Goal: Check status

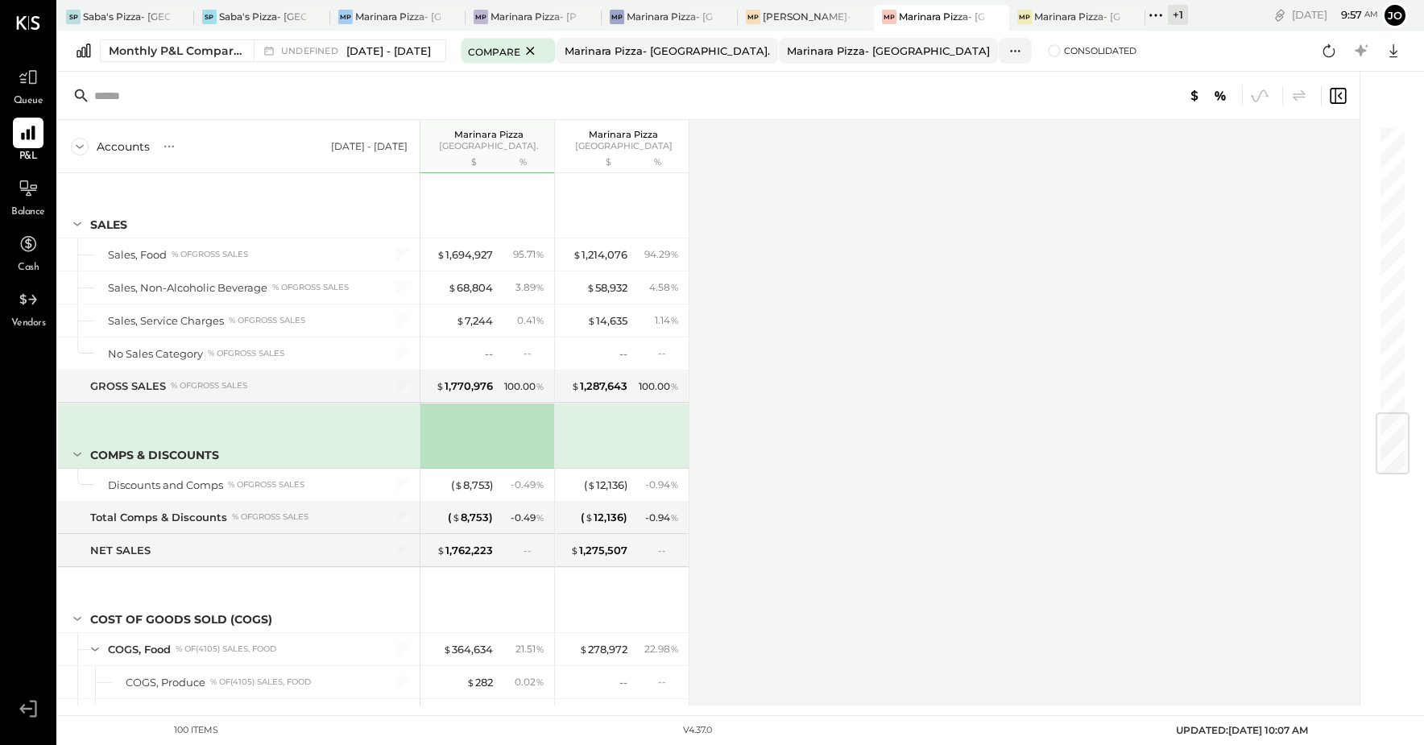
scroll to position [2473, 0]
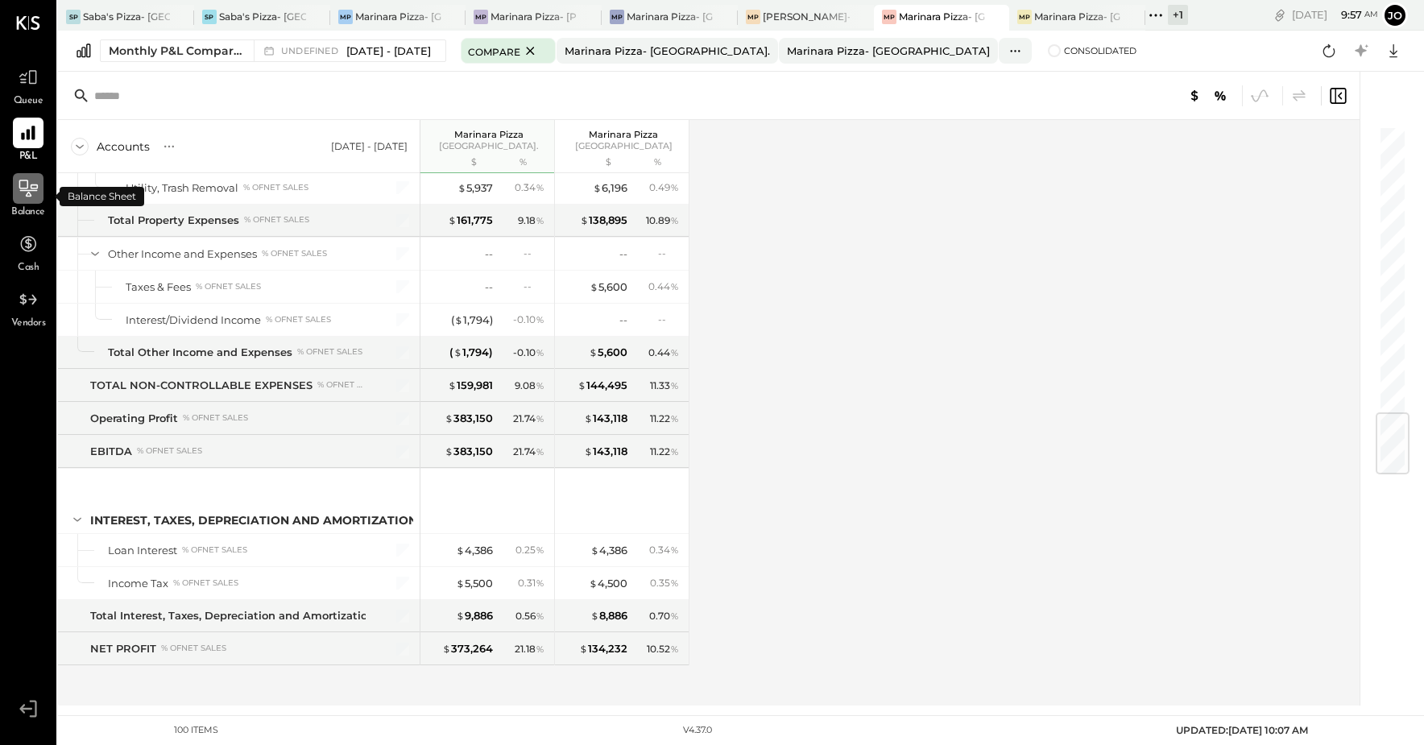
click at [23, 192] on icon at bounding box center [28, 188] width 21 height 21
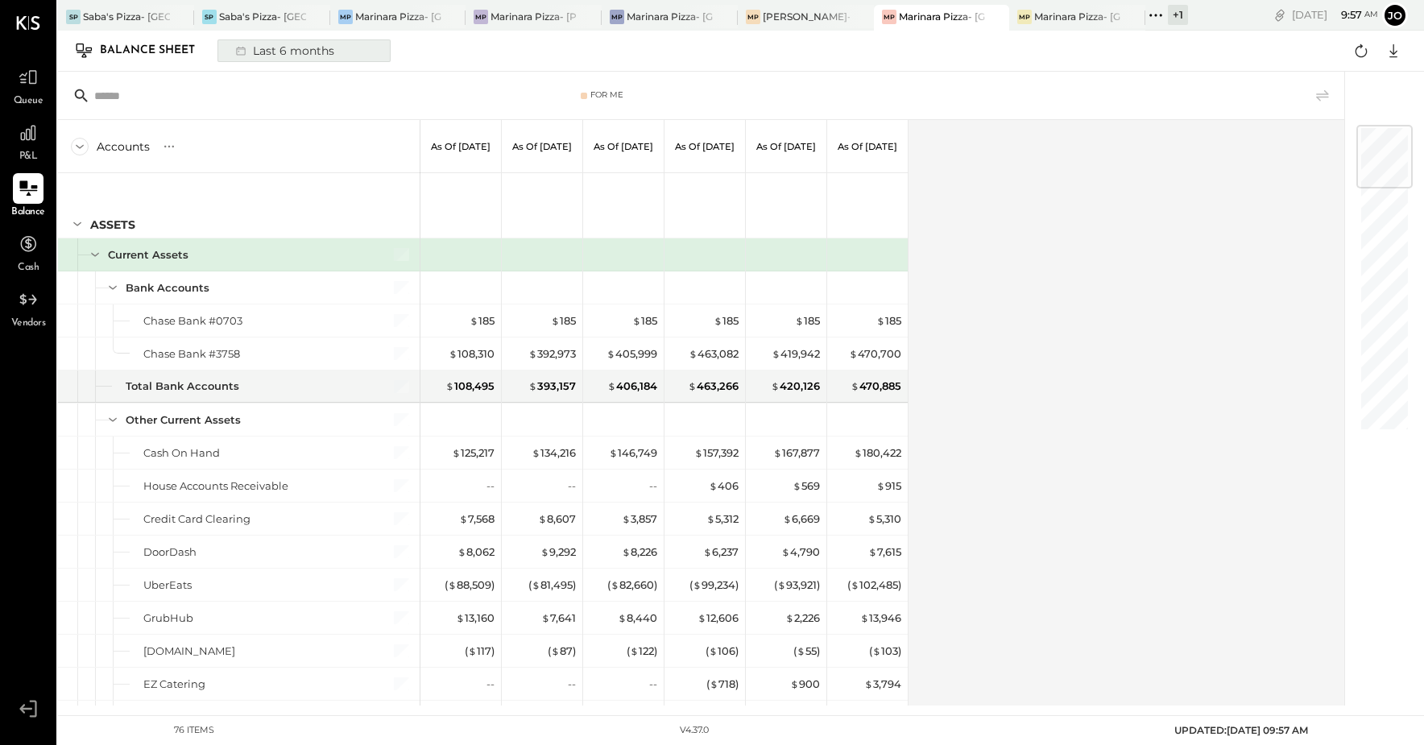
click at [297, 52] on div "Last 6 months" at bounding box center [283, 50] width 114 height 21
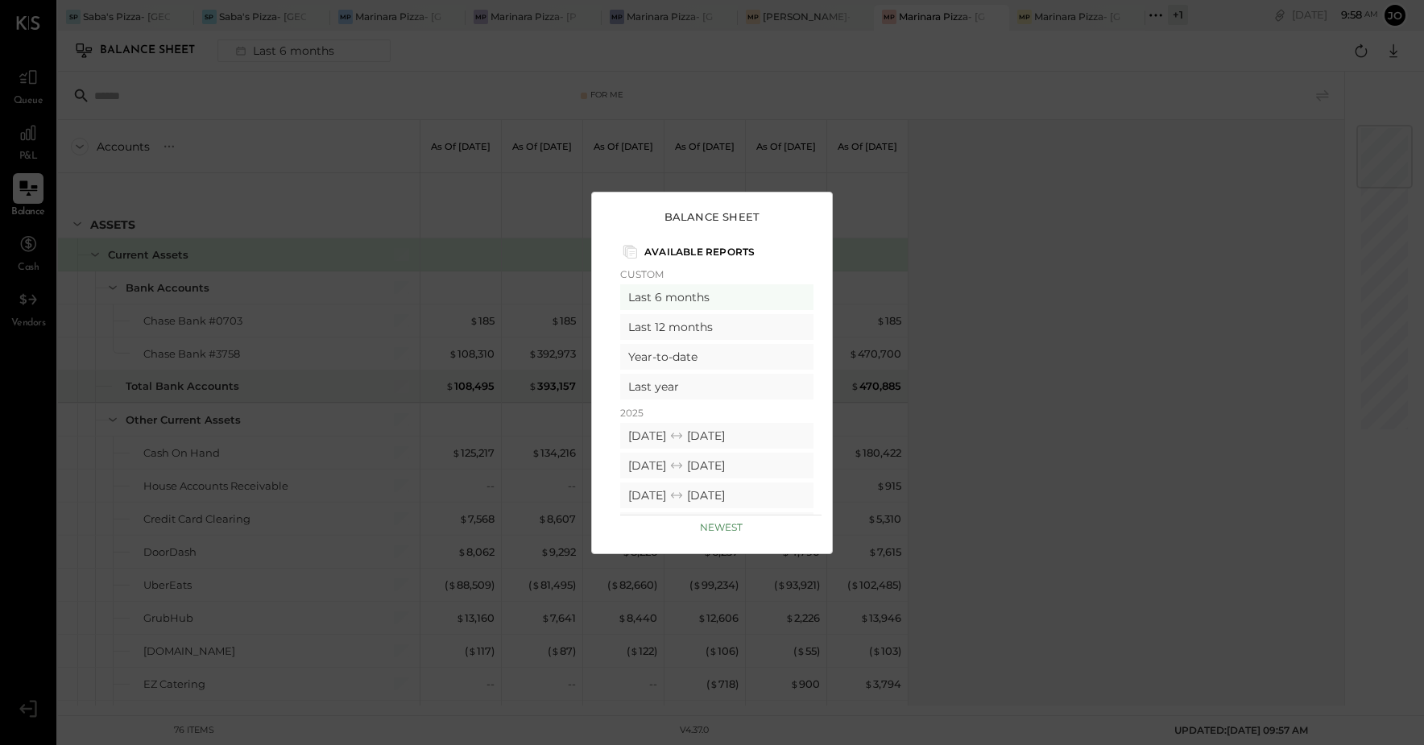
drag, startPoint x: 397, startPoint y: 75, endPoint x: 376, endPoint y: 65, distance: 23.1
click at [397, 74] on div "Balance Sheet Available Reports Custom Last 6 months Last 12 months Year-to-dat…" at bounding box center [712, 372] width 1424 height 745
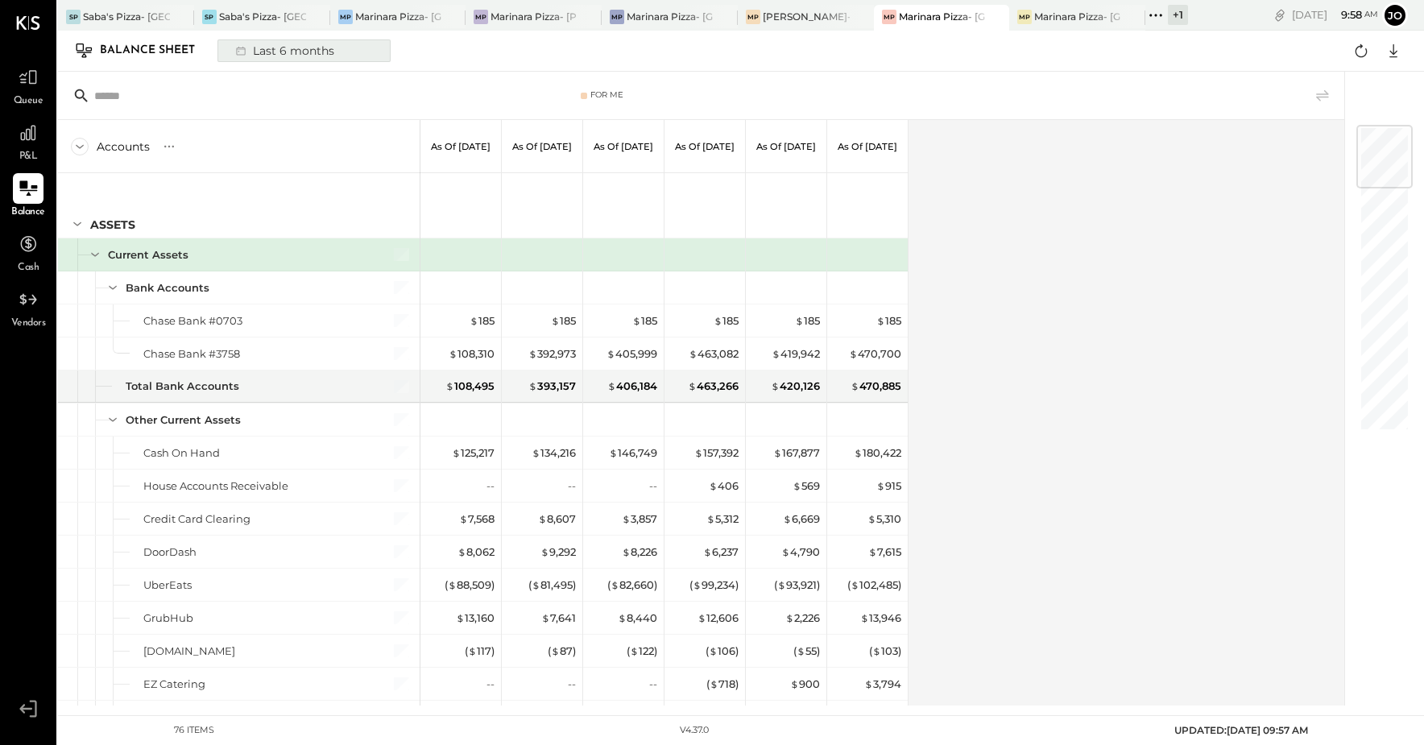
click at [340, 59] on button "Last 6 months" at bounding box center [303, 50] width 173 height 23
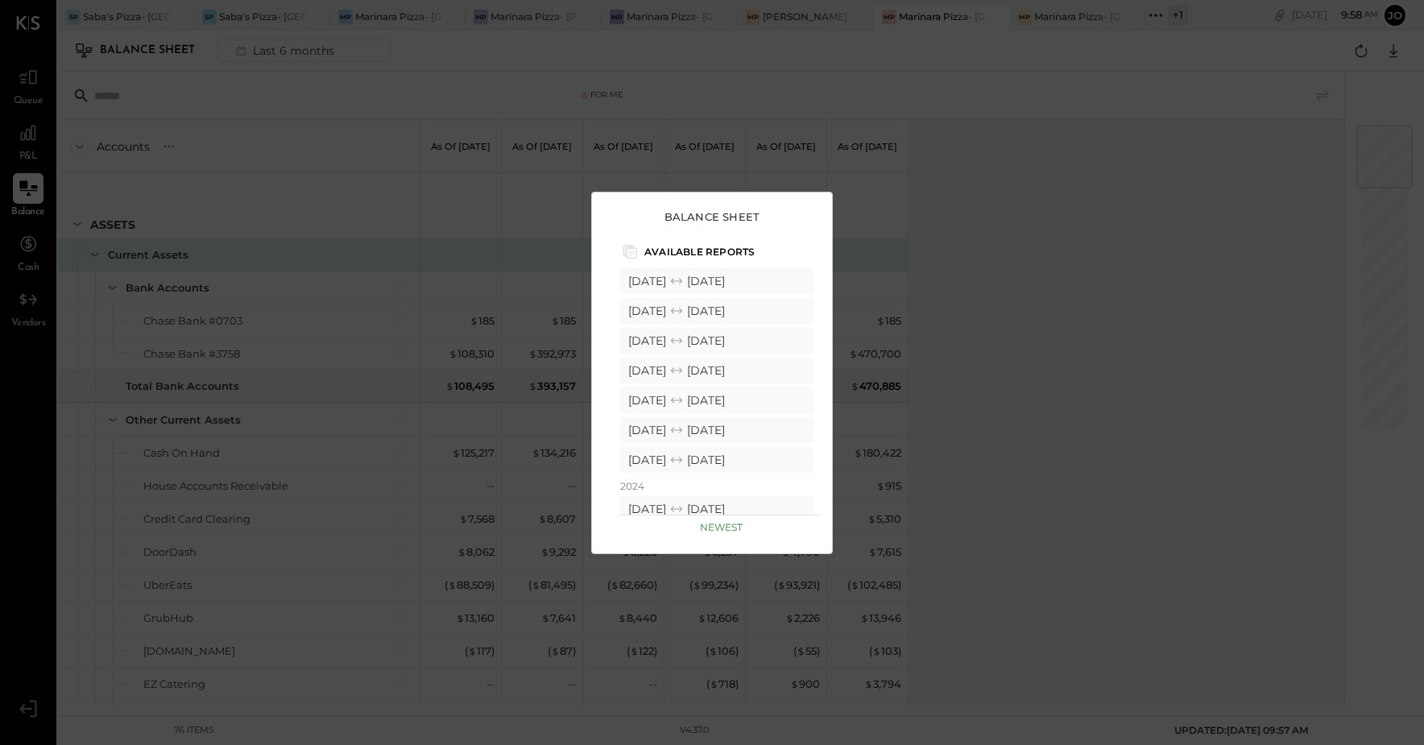
scroll to position [242, 0]
click at [708, 425] on div "[DATE] [DATE]" at bounding box center [716, 433] width 193 height 26
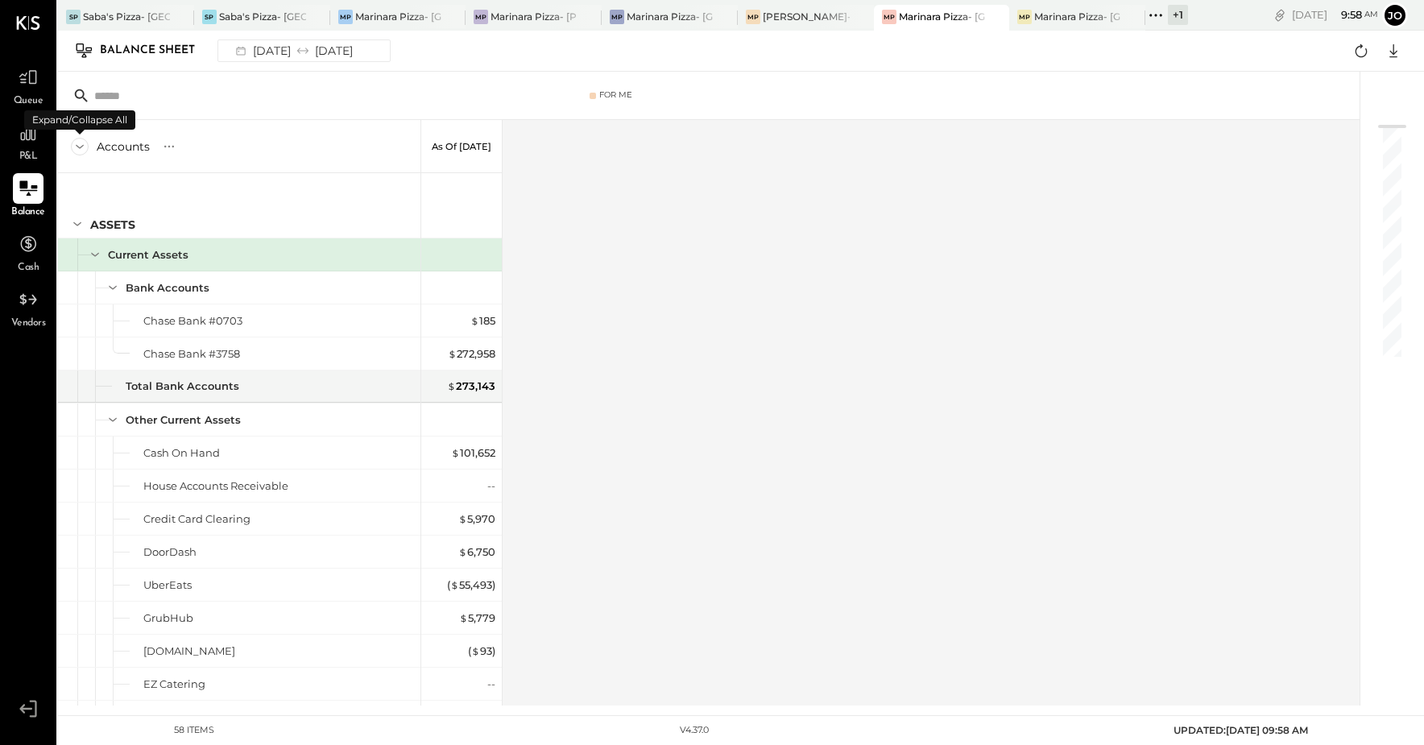
click at [85, 151] on icon at bounding box center [80, 147] width 18 height 18
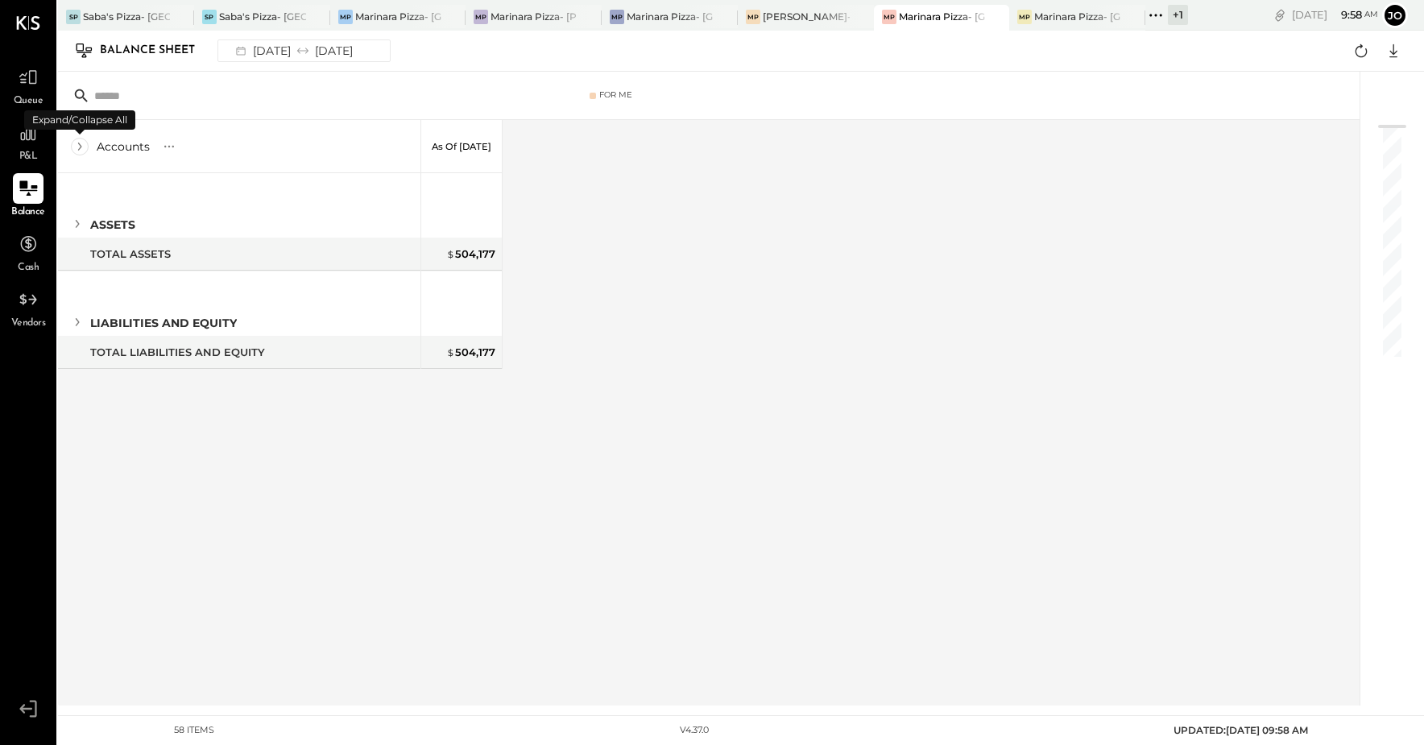
click at [85, 151] on icon at bounding box center [80, 147] width 18 height 18
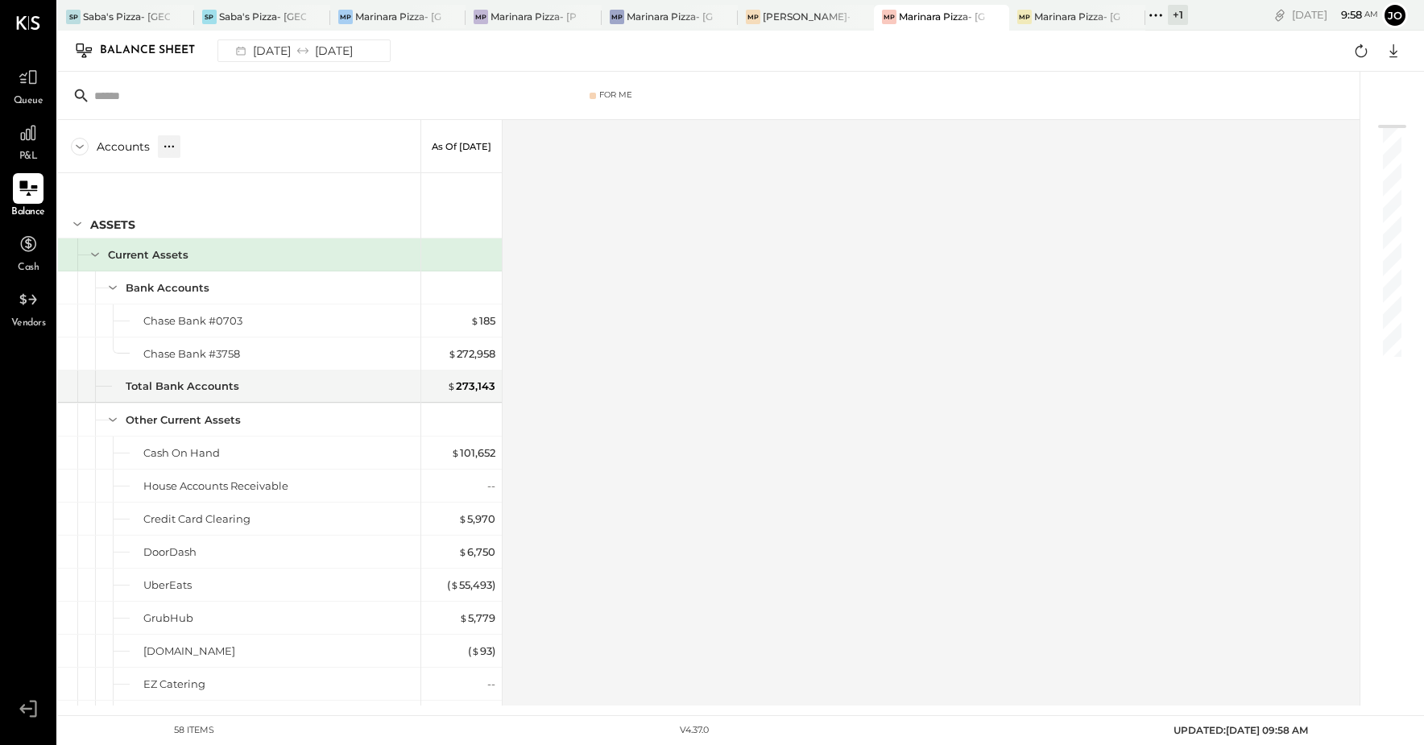
click at [166, 147] on icon at bounding box center [169, 147] width 16 height 16
click at [204, 149] on icon at bounding box center [205, 147] width 16 height 16
click at [359, 52] on div "[DATE] [DATE]" at bounding box center [292, 50] width 133 height 21
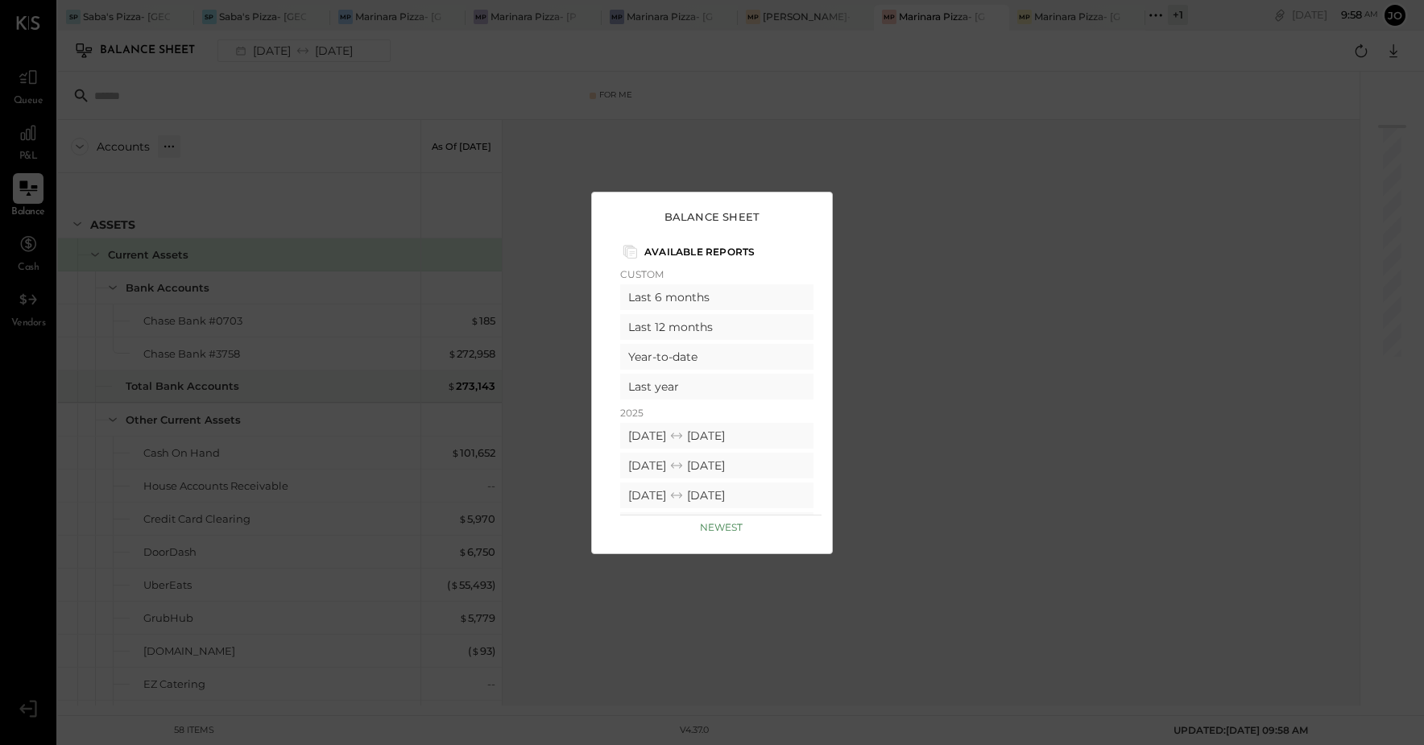
click at [1031, 401] on div "Balance Sheet Available Reports Custom Last 6 months Last 12 months Year-to-dat…" at bounding box center [712, 372] width 1424 height 745
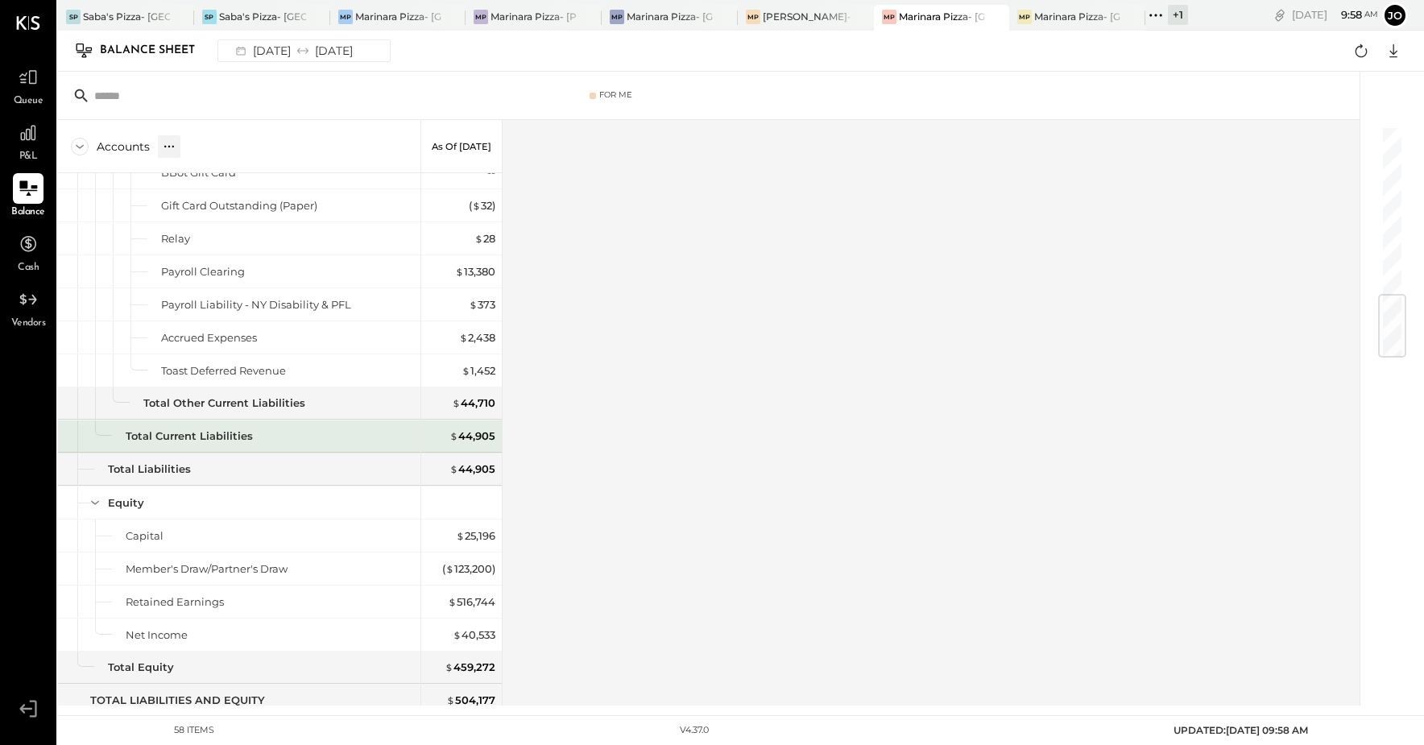
scroll to position [1421, 0]
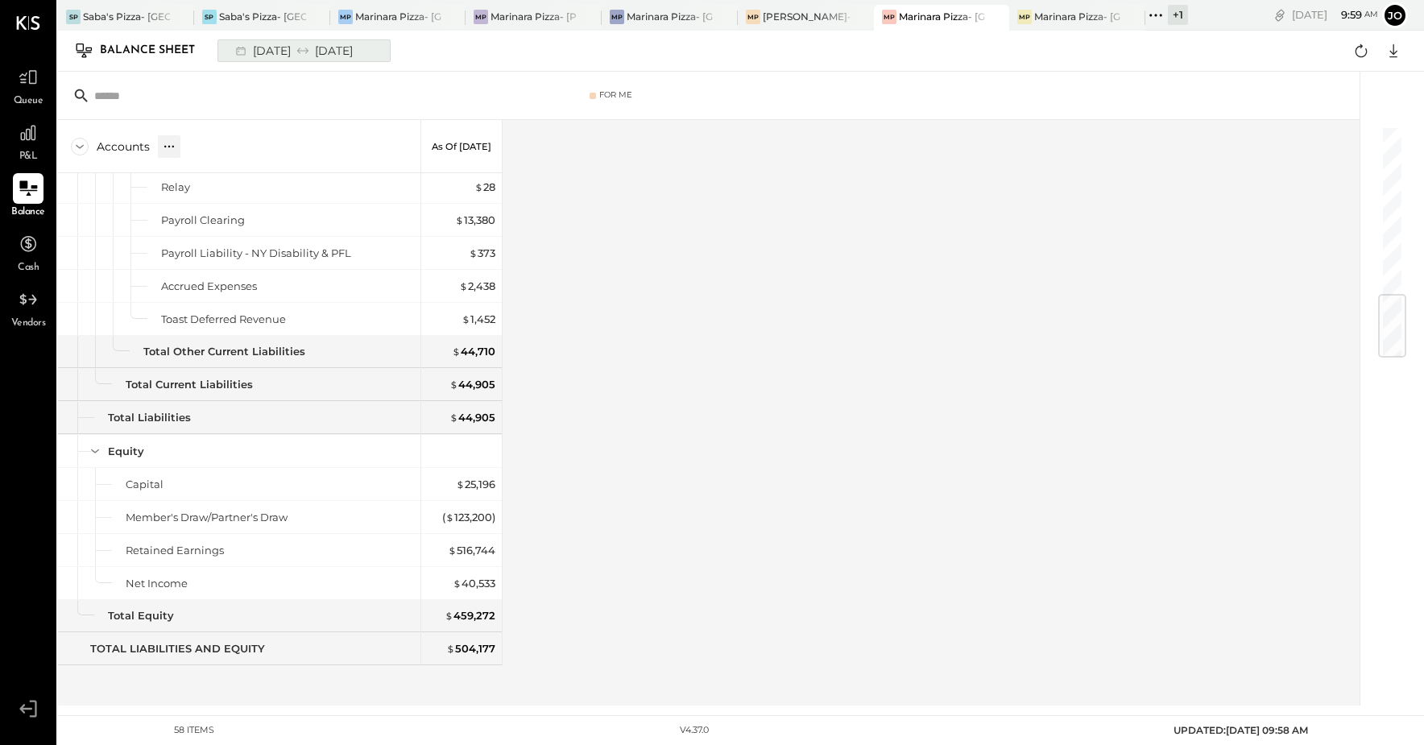
click at [301, 52] on div "[DATE] [DATE]" at bounding box center [292, 50] width 133 height 21
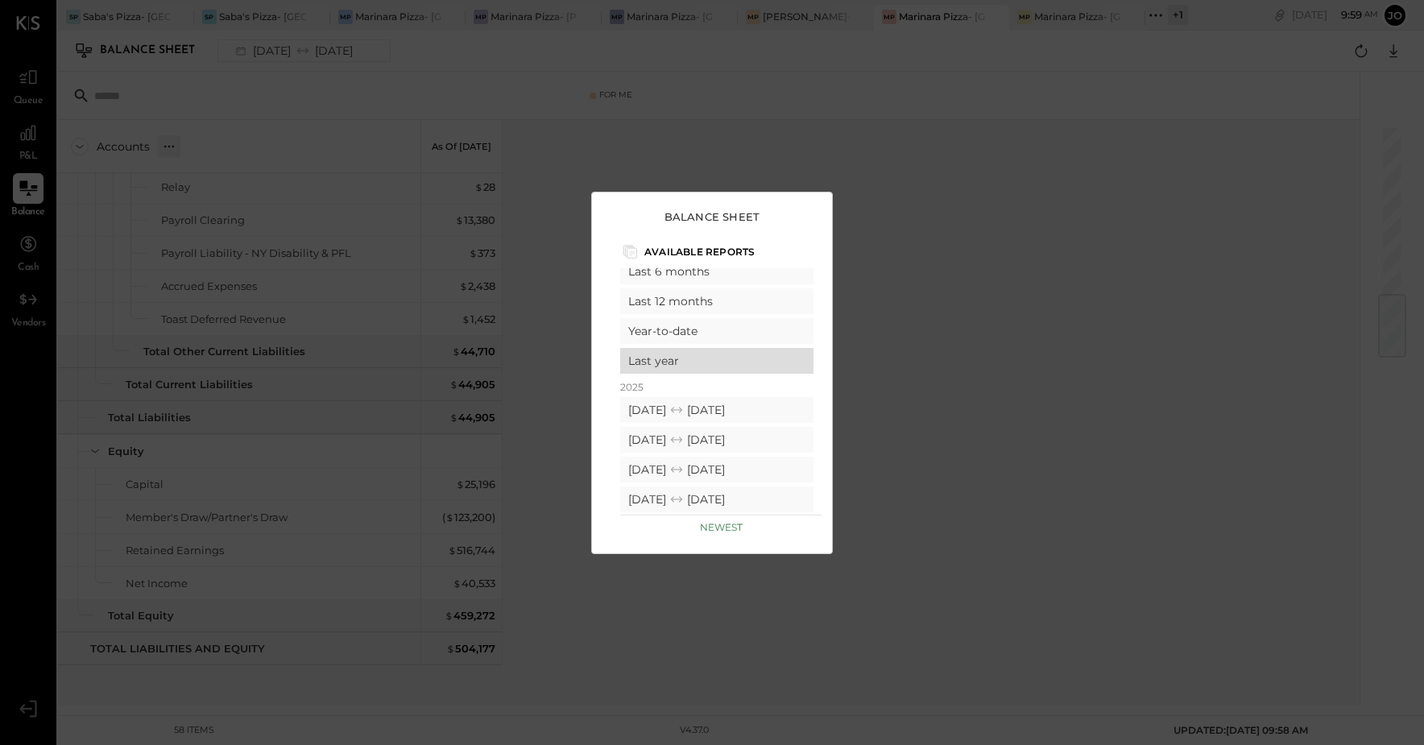
scroll to position [0, 0]
click at [731, 360] on div "Year-to-date" at bounding box center [716, 357] width 193 height 26
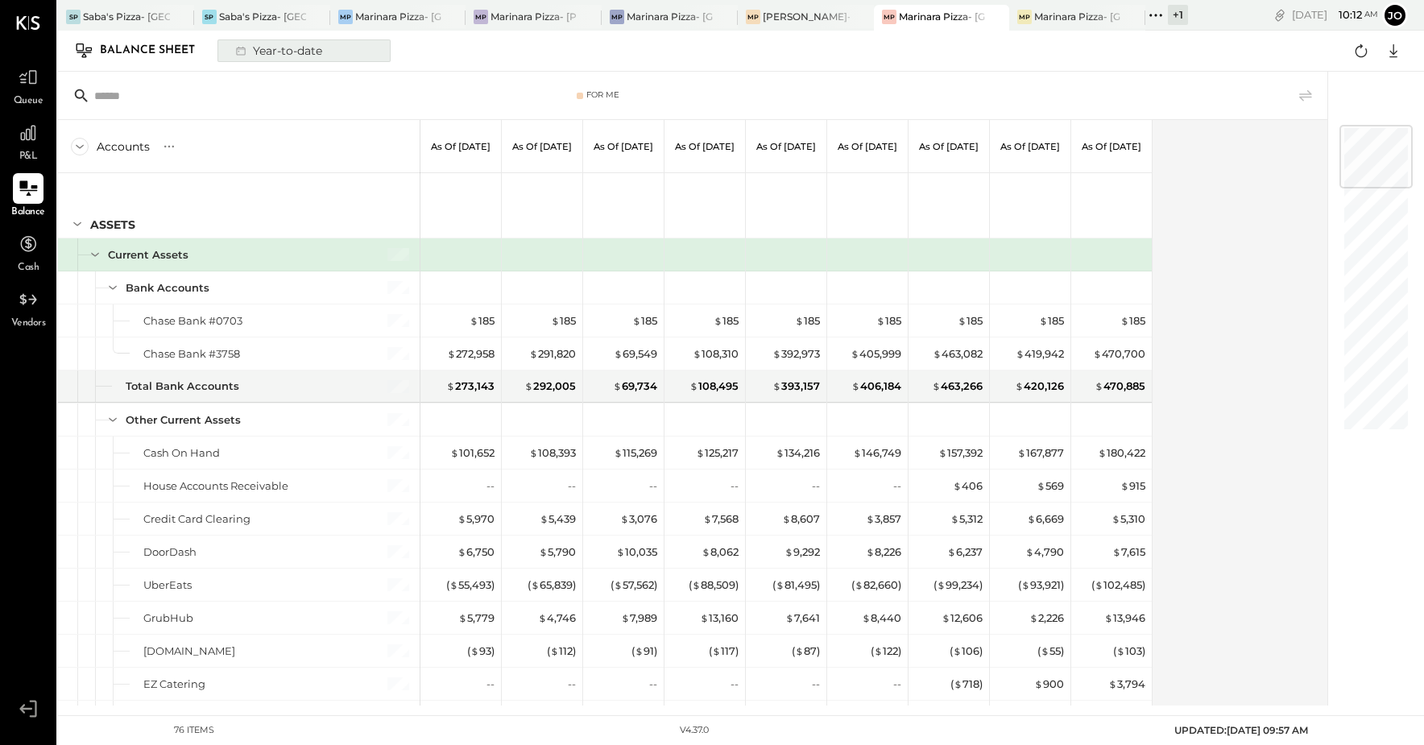
click at [319, 54] on div "Year-to-date" at bounding box center [277, 50] width 102 height 21
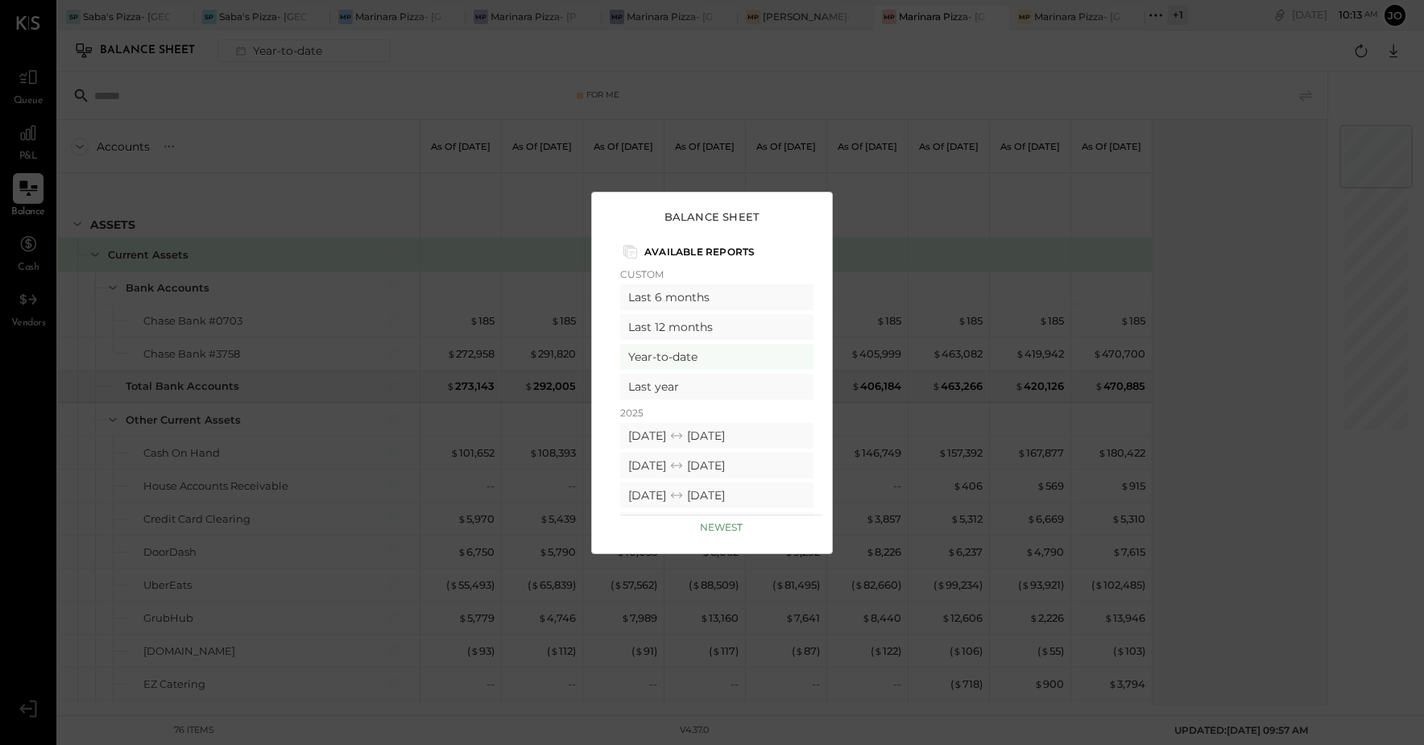
click at [1221, 214] on div "Balance Sheet Available Reports Custom Last 6 months Last 12 months Year-to-dat…" at bounding box center [712, 372] width 1424 height 745
